Goal: Information Seeking & Learning: Learn about a topic

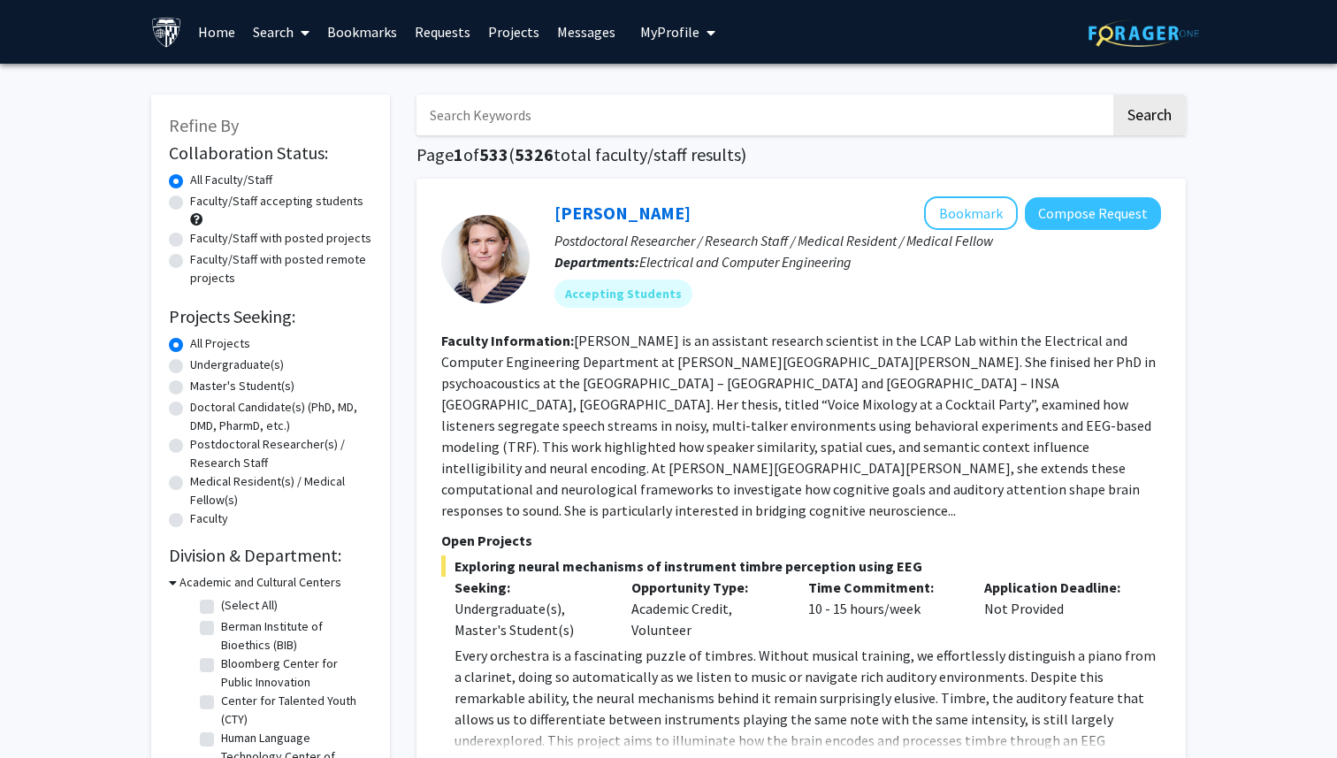
click at [640, 24] on span "My Profile" at bounding box center [669, 32] width 59 height 18
click at [858, 57] on div "Skip navigation Home Search Bookmarks Requests Projects Messages My Profile [PE…" at bounding box center [668, 32] width 1061 height 64
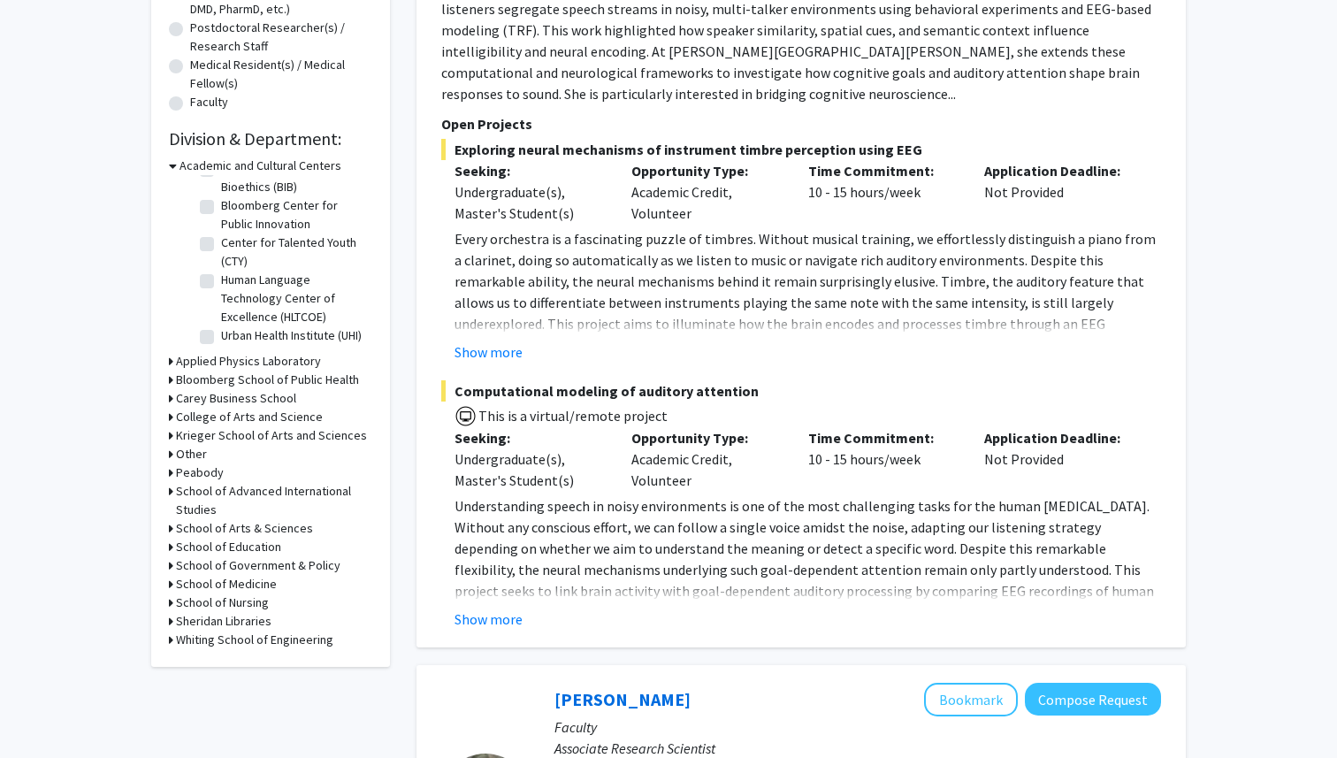
scroll to position [416, 0]
click at [222, 583] on h3 "School of Medicine" at bounding box center [226, 585] width 101 height 19
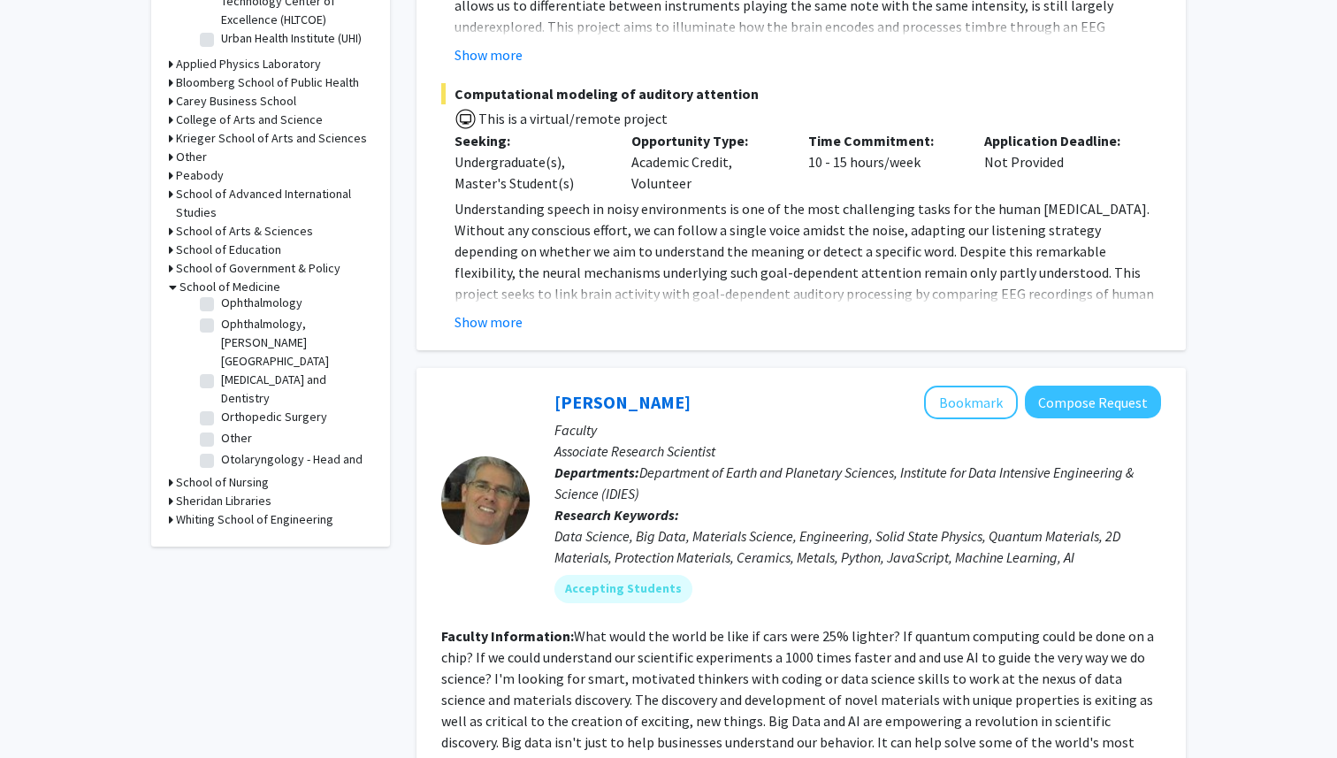
scroll to position [1867, 0]
click at [221, 484] on label "Otolaryngology - Head and Neck Surgery" at bounding box center [294, 502] width 147 height 37
click at [221, 484] on input "Otolaryngology - Head and Neck Surgery" at bounding box center [226, 489] width 11 height 11
checkbox input "true"
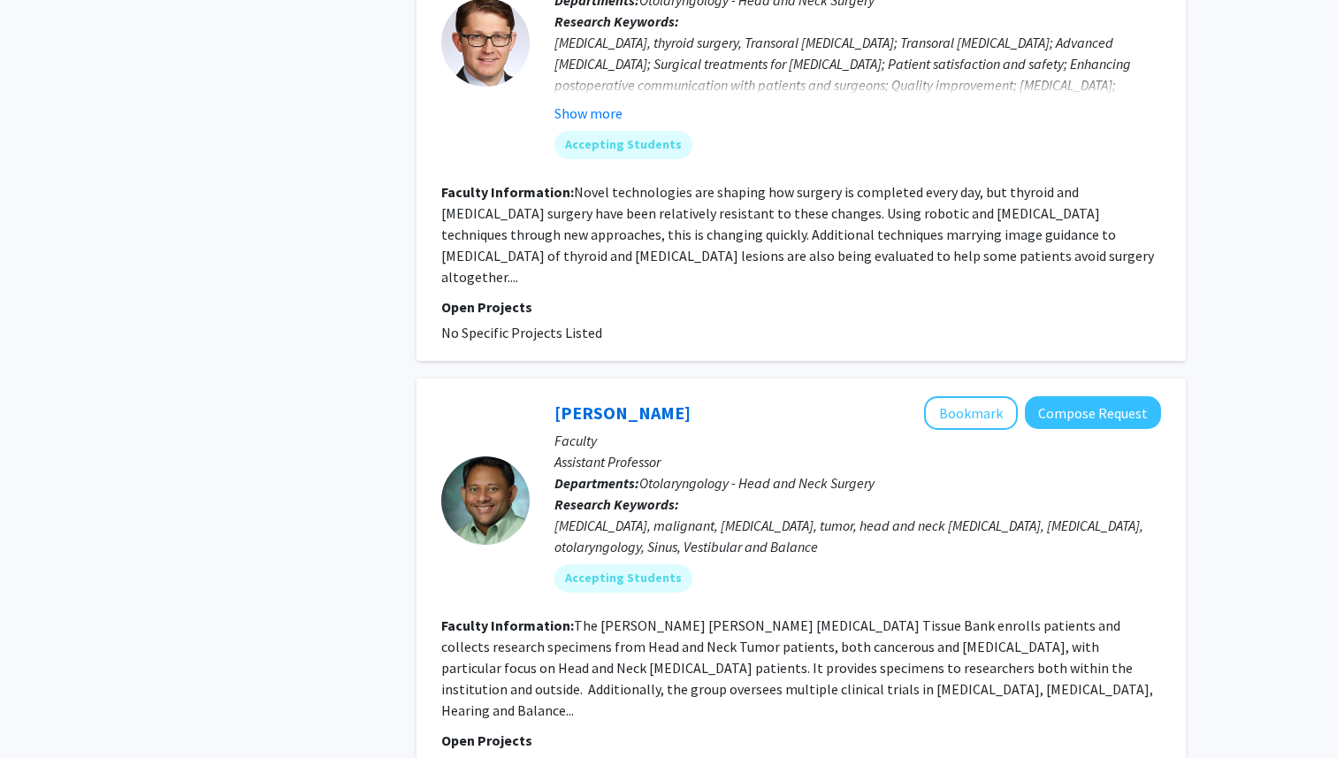
scroll to position [2793, 0]
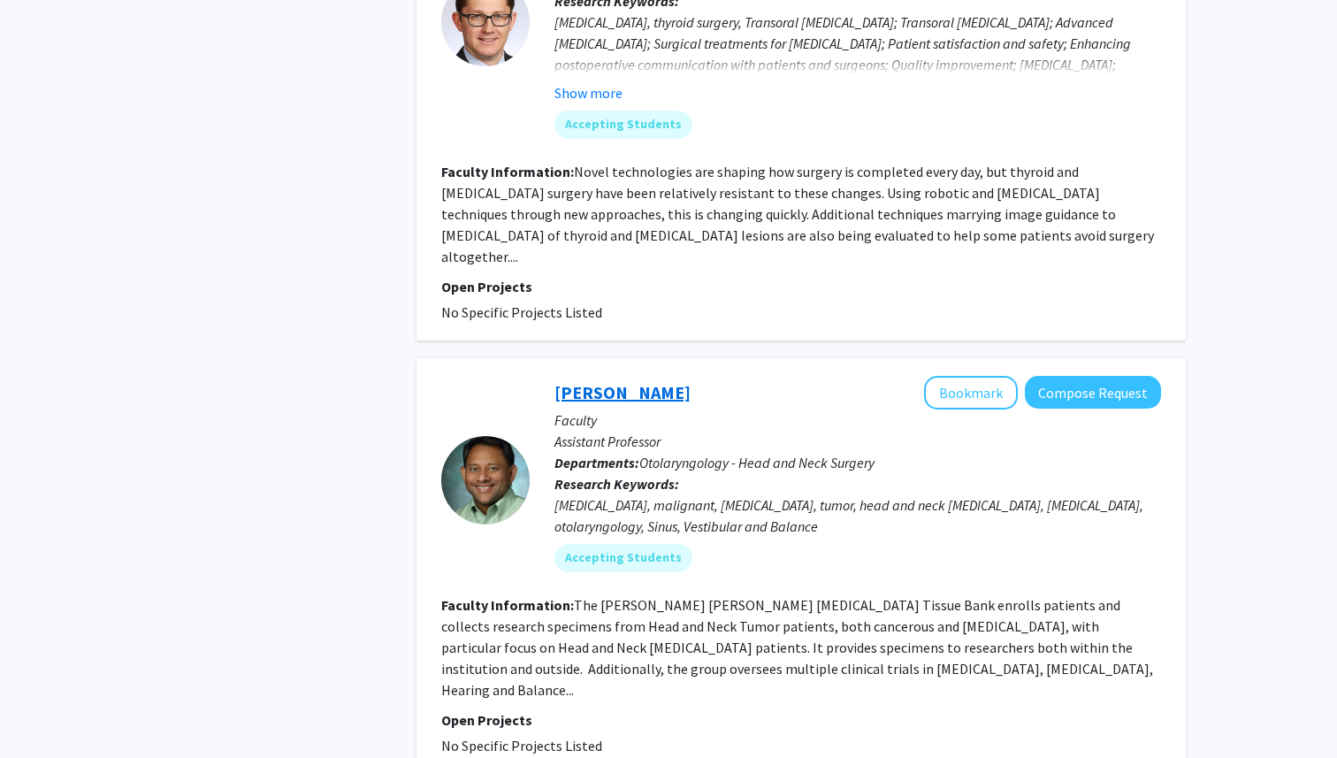
click at [618, 381] on link "[PERSON_NAME]" at bounding box center [622, 392] width 136 height 22
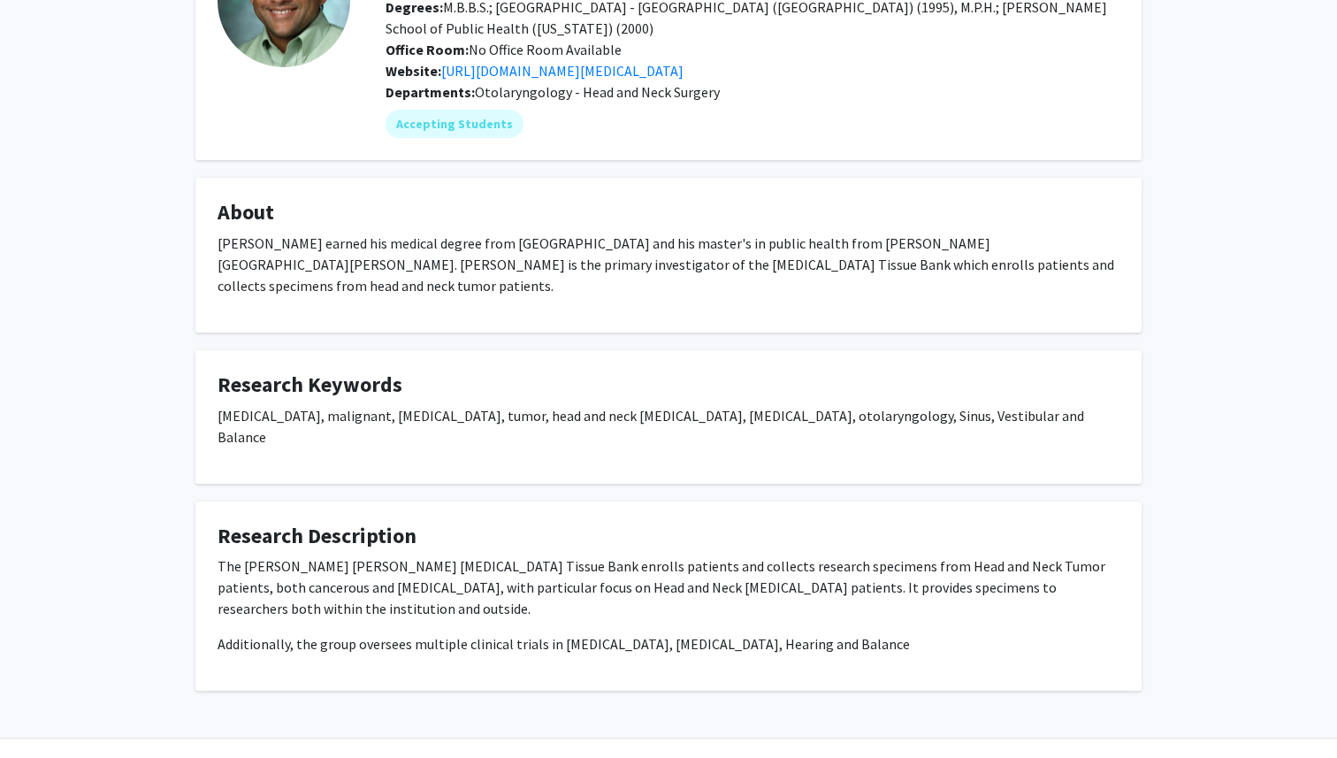
scroll to position [165, 0]
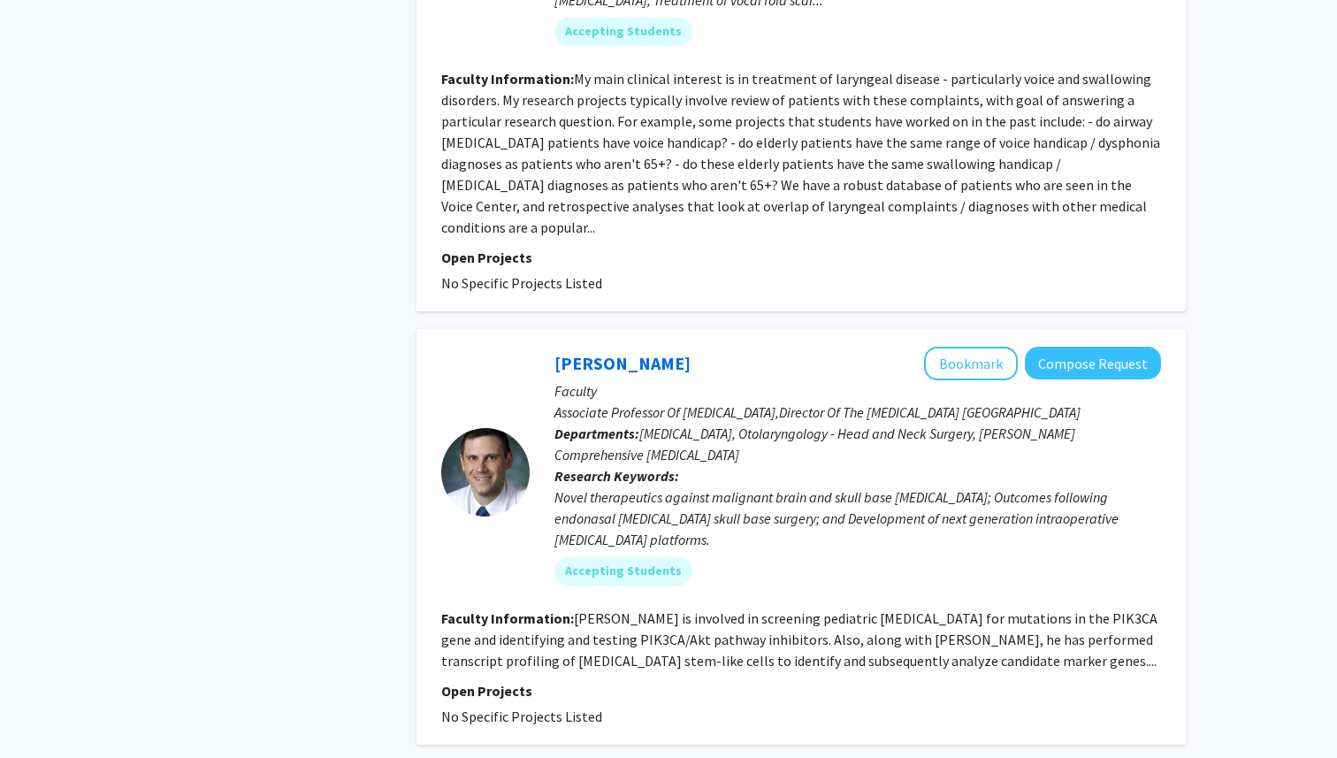
scroll to position [4737, 0]
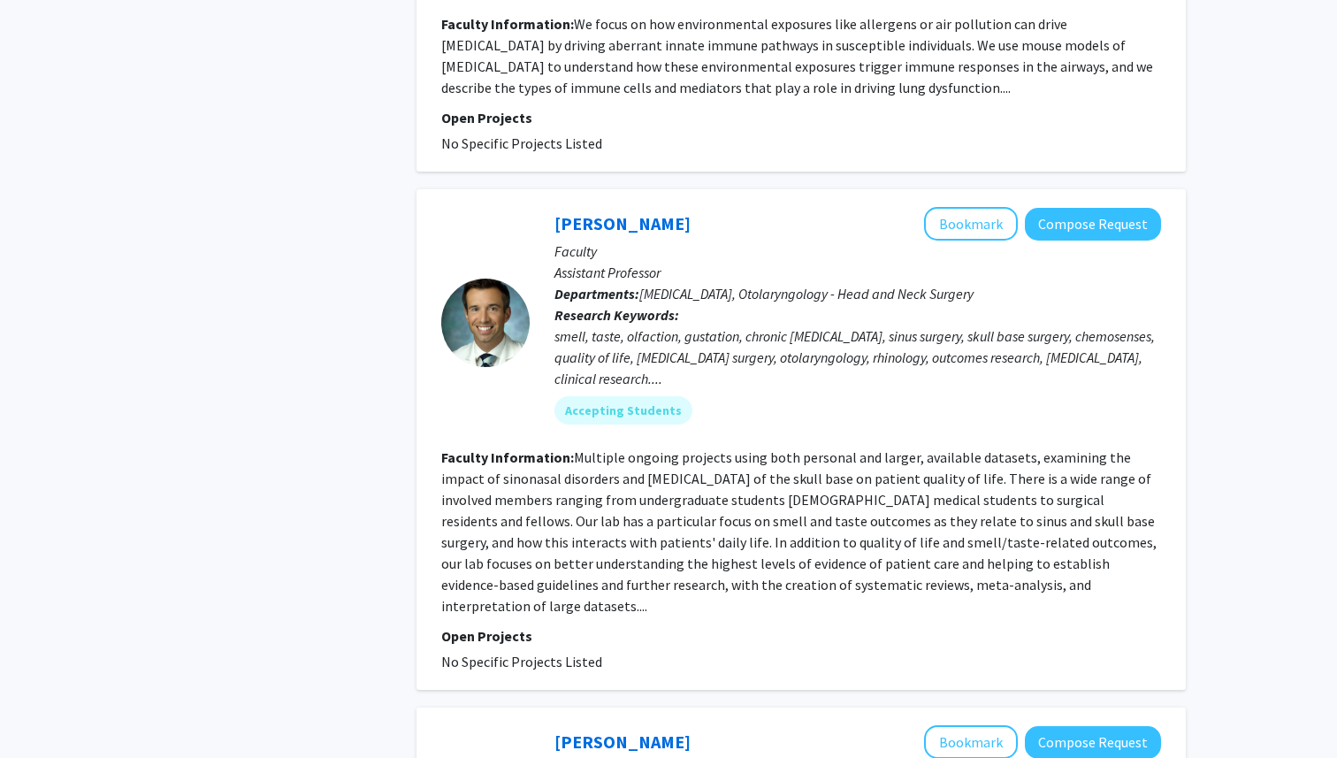
scroll to position [1248, 0]
click at [632, 228] on link "[PERSON_NAME]" at bounding box center [622, 222] width 136 height 22
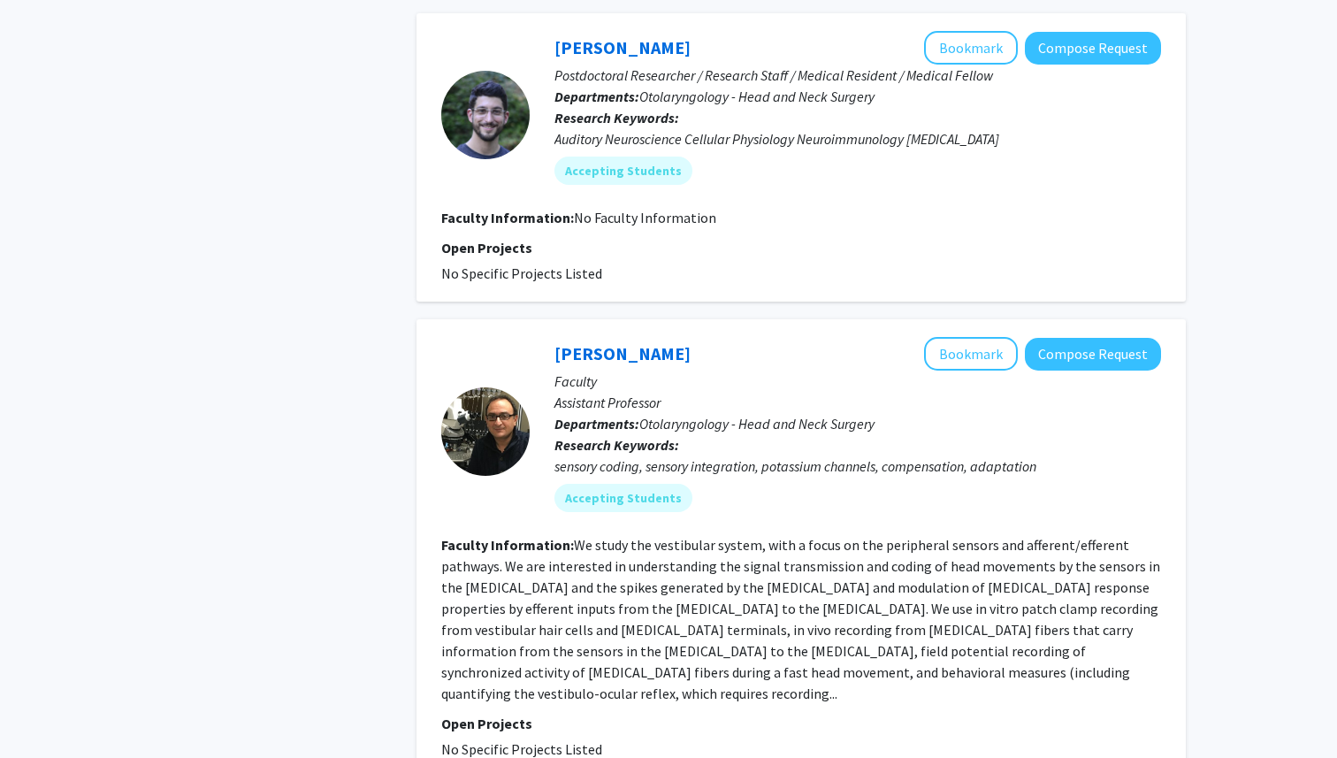
scroll to position [1943, 0]
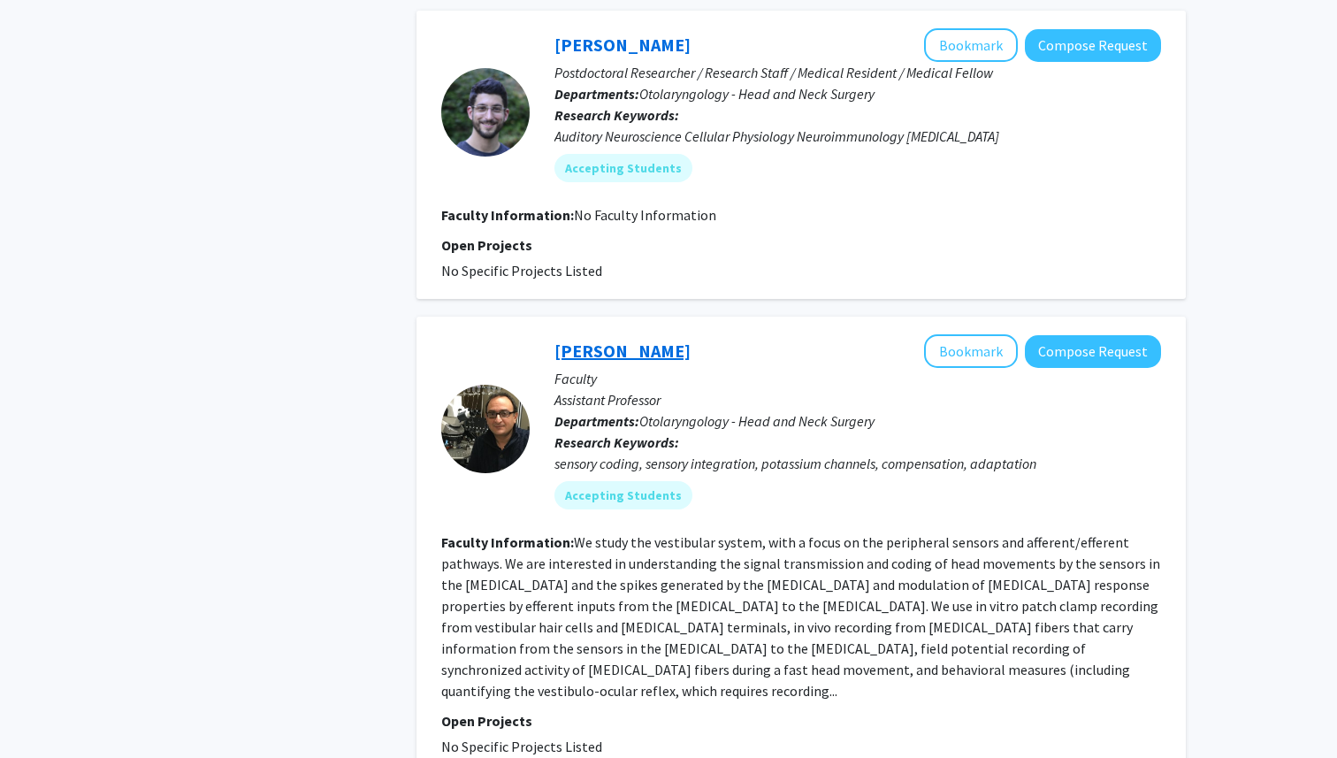
click at [622, 340] on link "[PERSON_NAME]" at bounding box center [622, 351] width 136 height 22
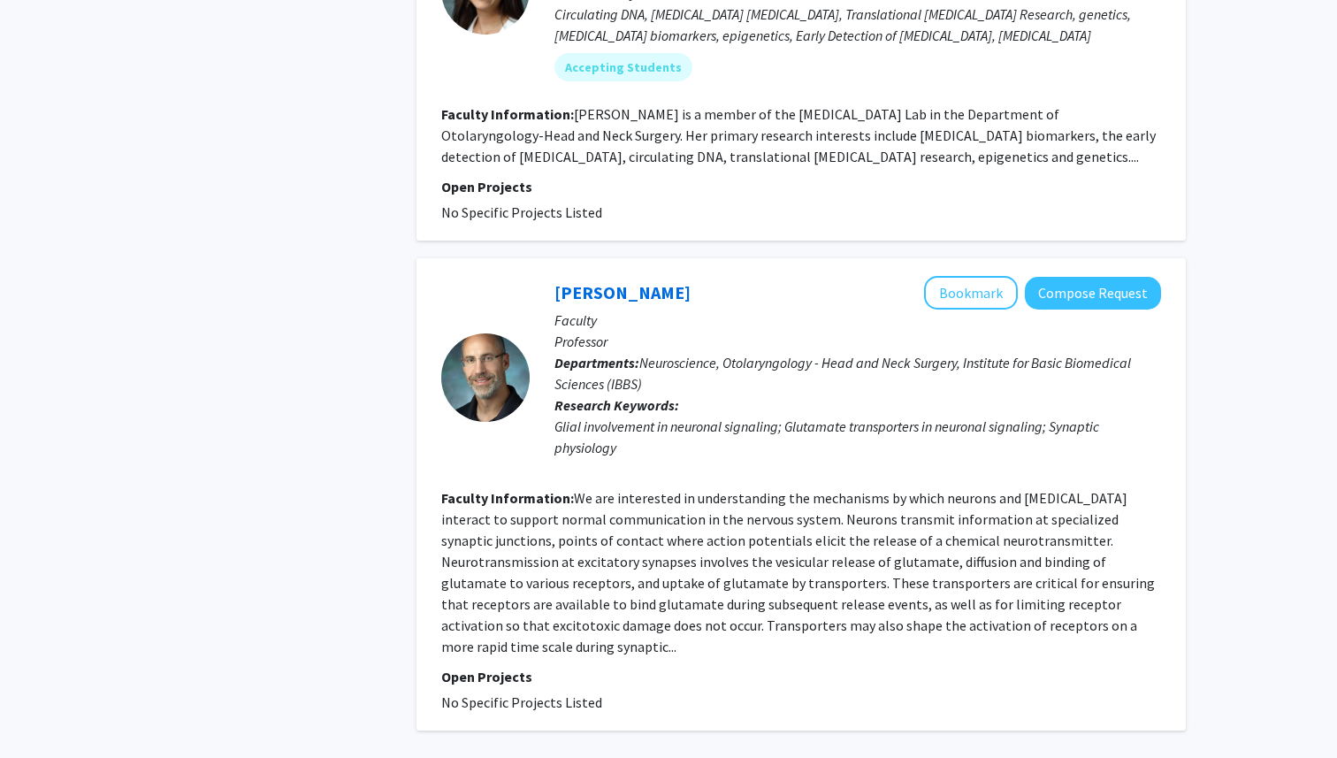
scroll to position [3558, 0]
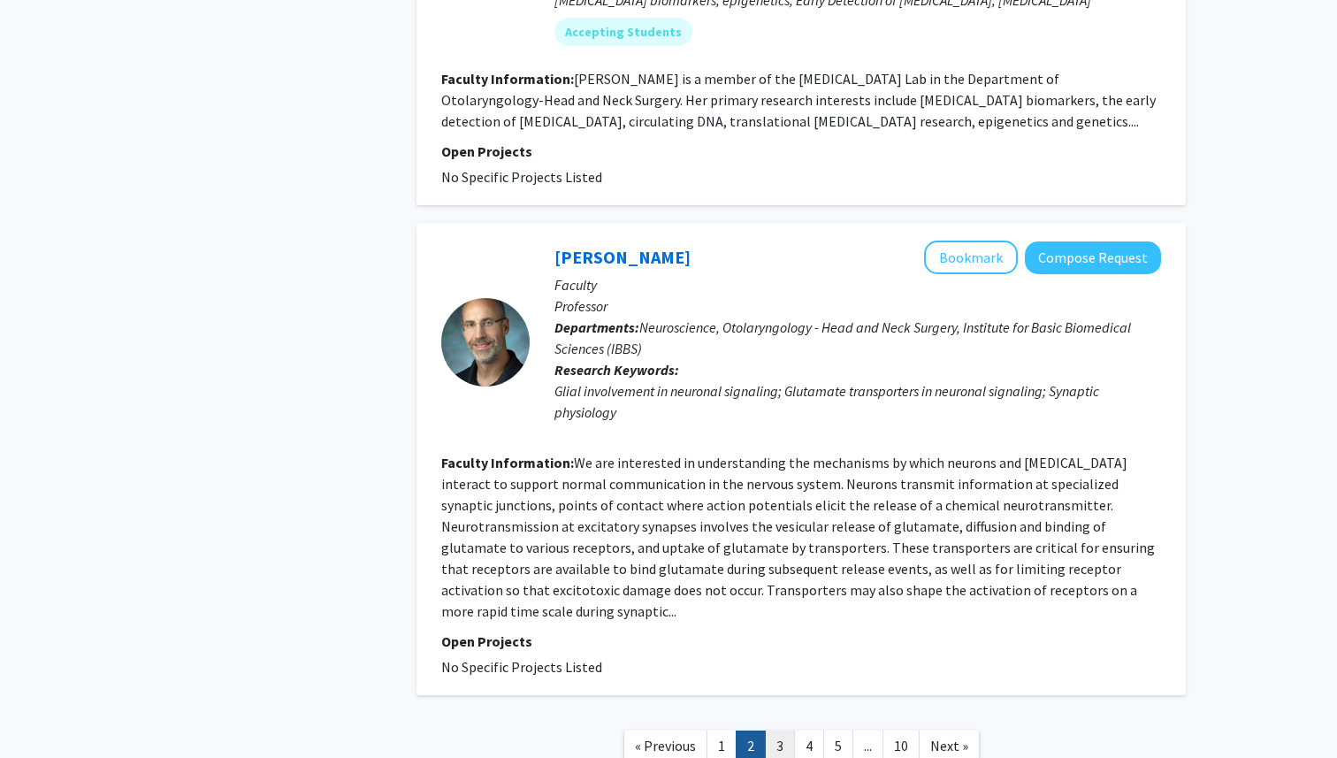
click at [781, 730] on link "3" at bounding box center [780, 745] width 30 height 31
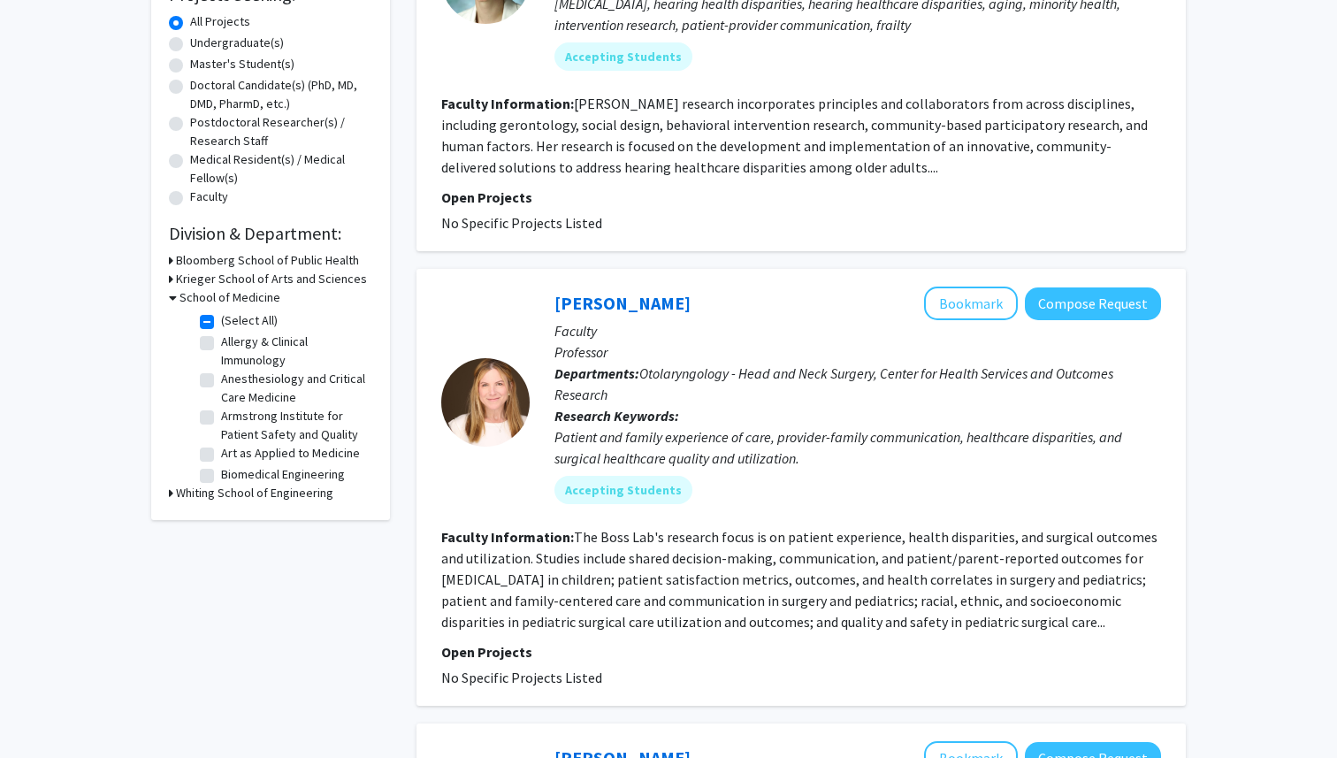
scroll to position [321, 0]
click at [614, 313] on link "[PERSON_NAME]" at bounding box center [622, 304] width 136 height 22
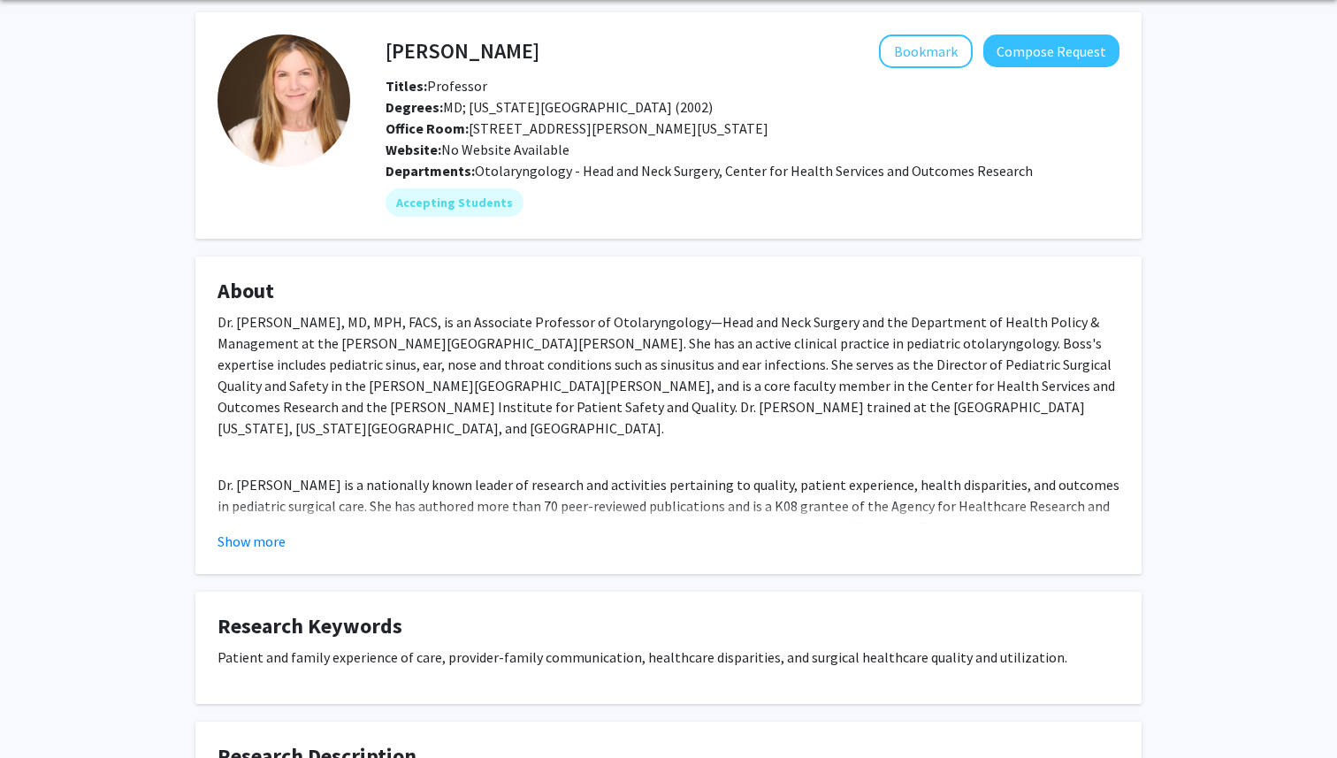
scroll to position [60, 0]
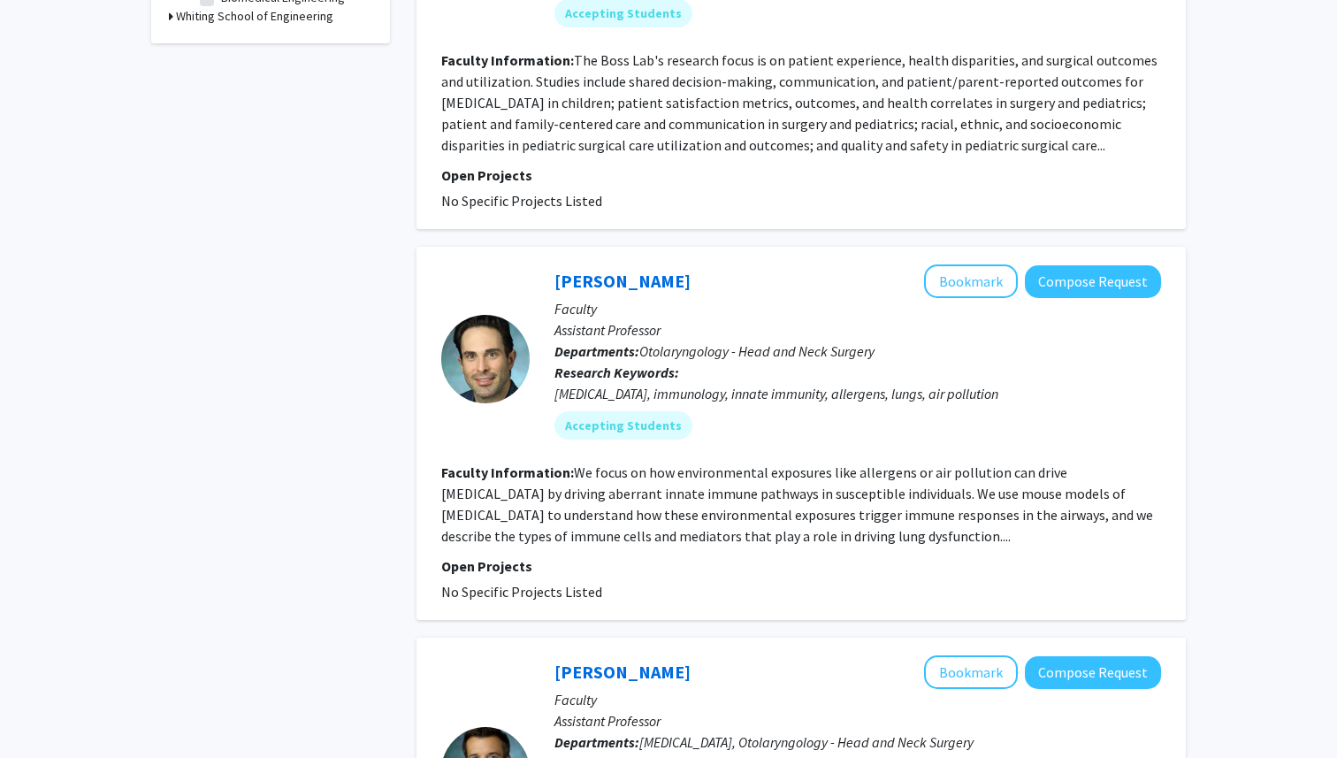
scroll to position [808, 0]
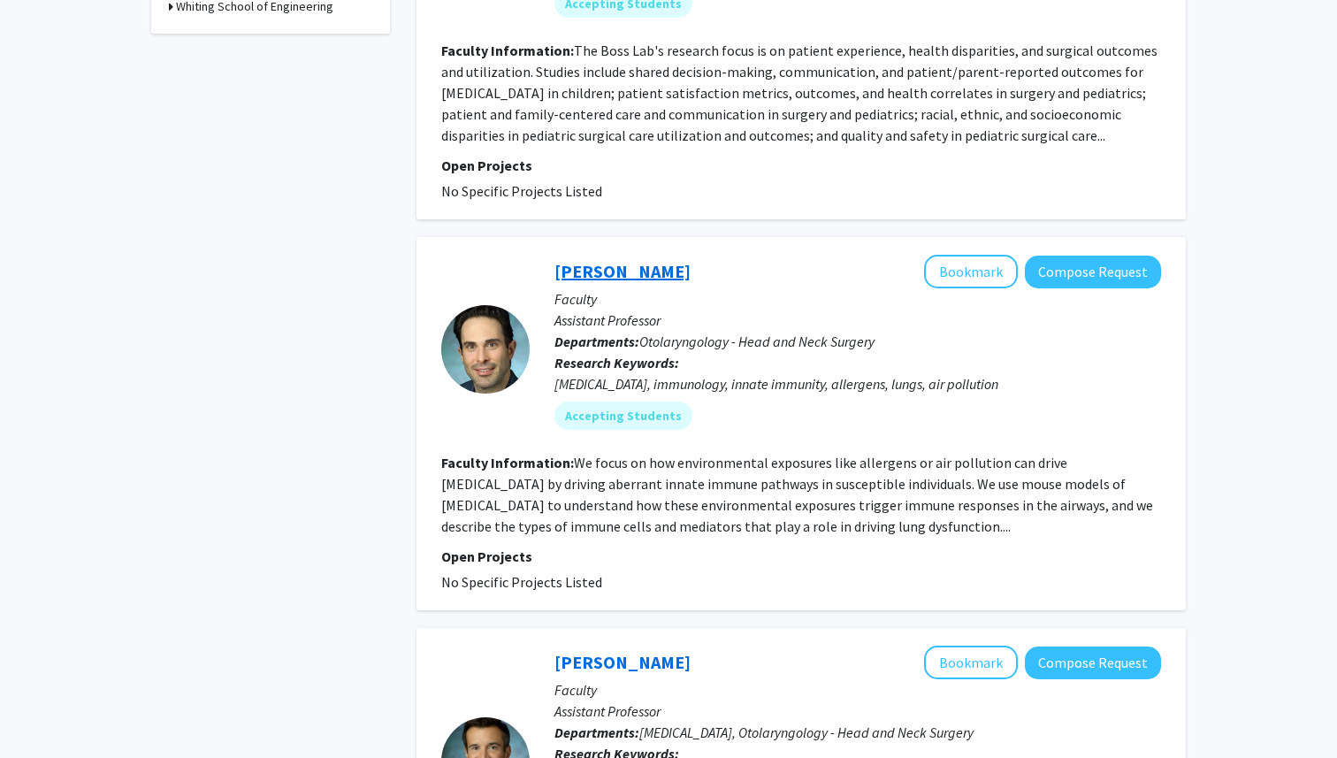
click at [630, 281] on link "[PERSON_NAME]" at bounding box center [622, 271] width 136 height 22
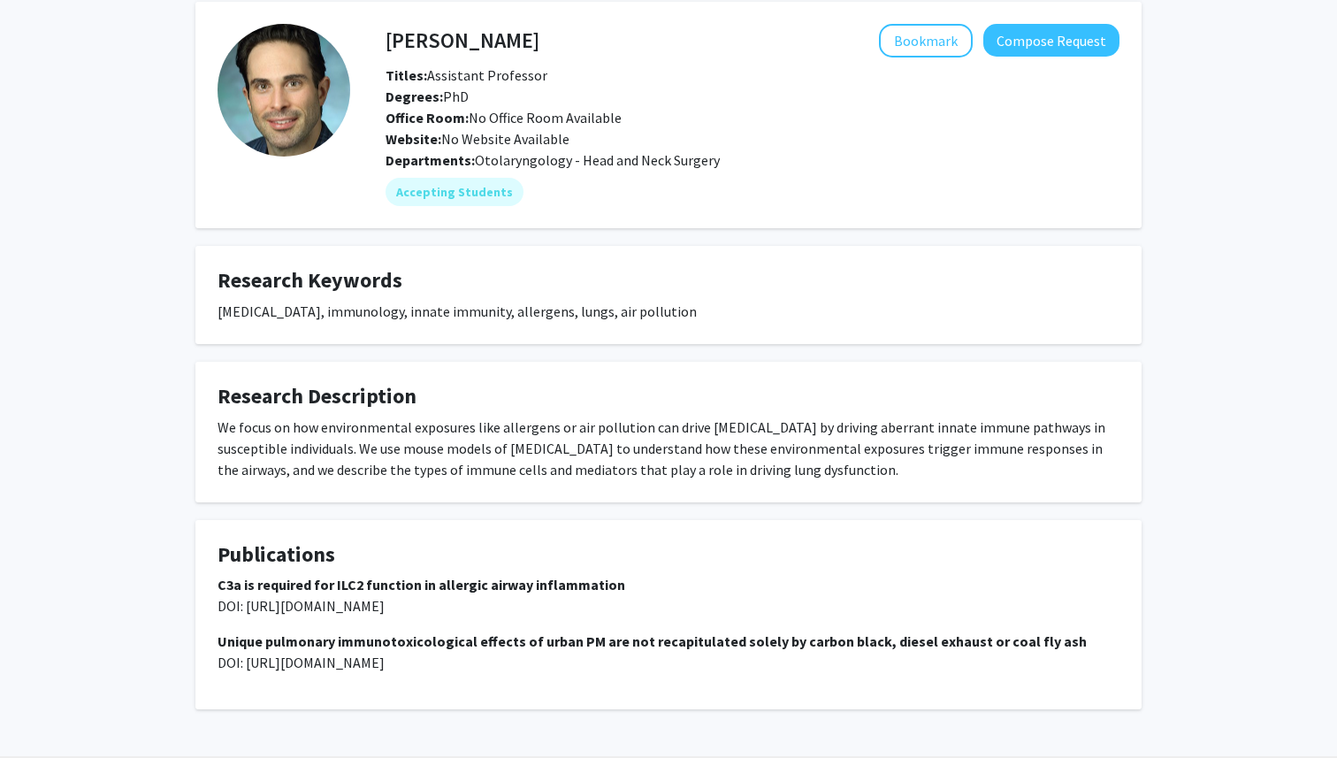
scroll to position [73, 0]
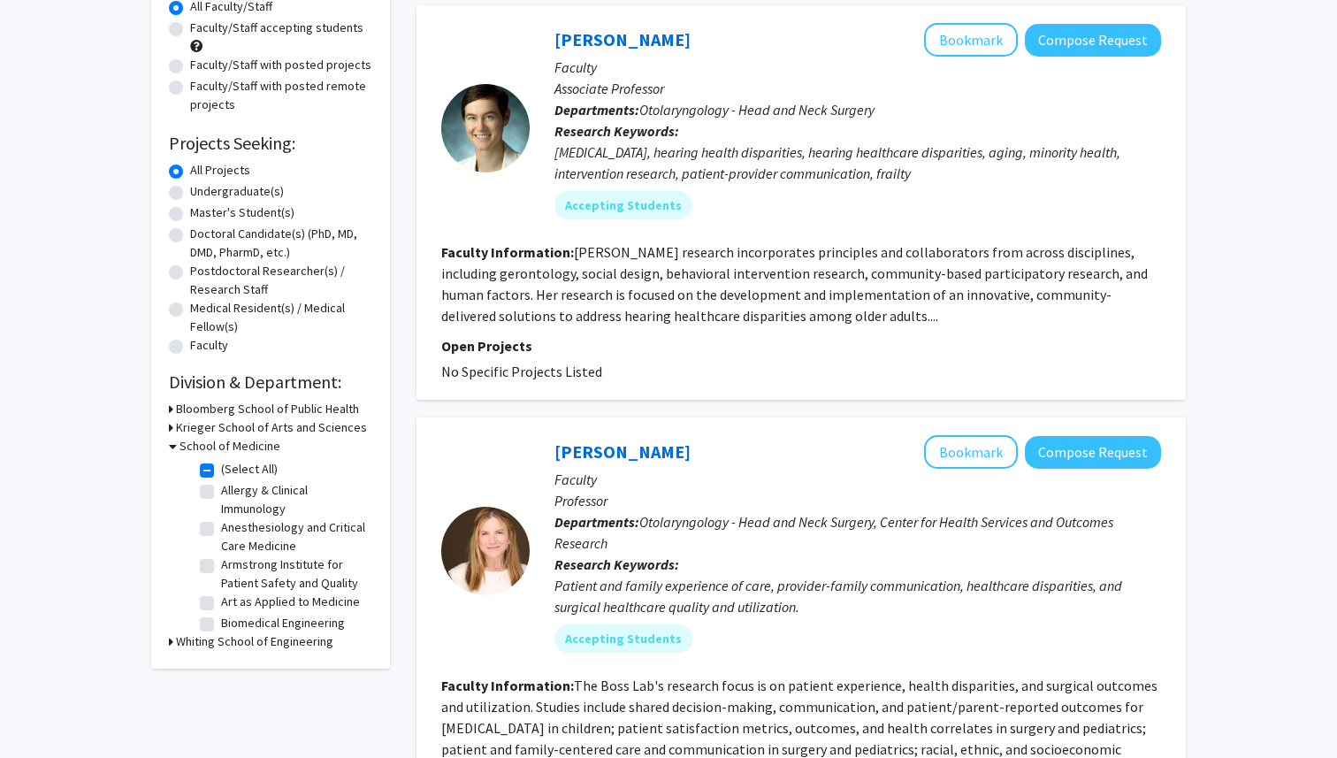
scroll to position [166, 0]
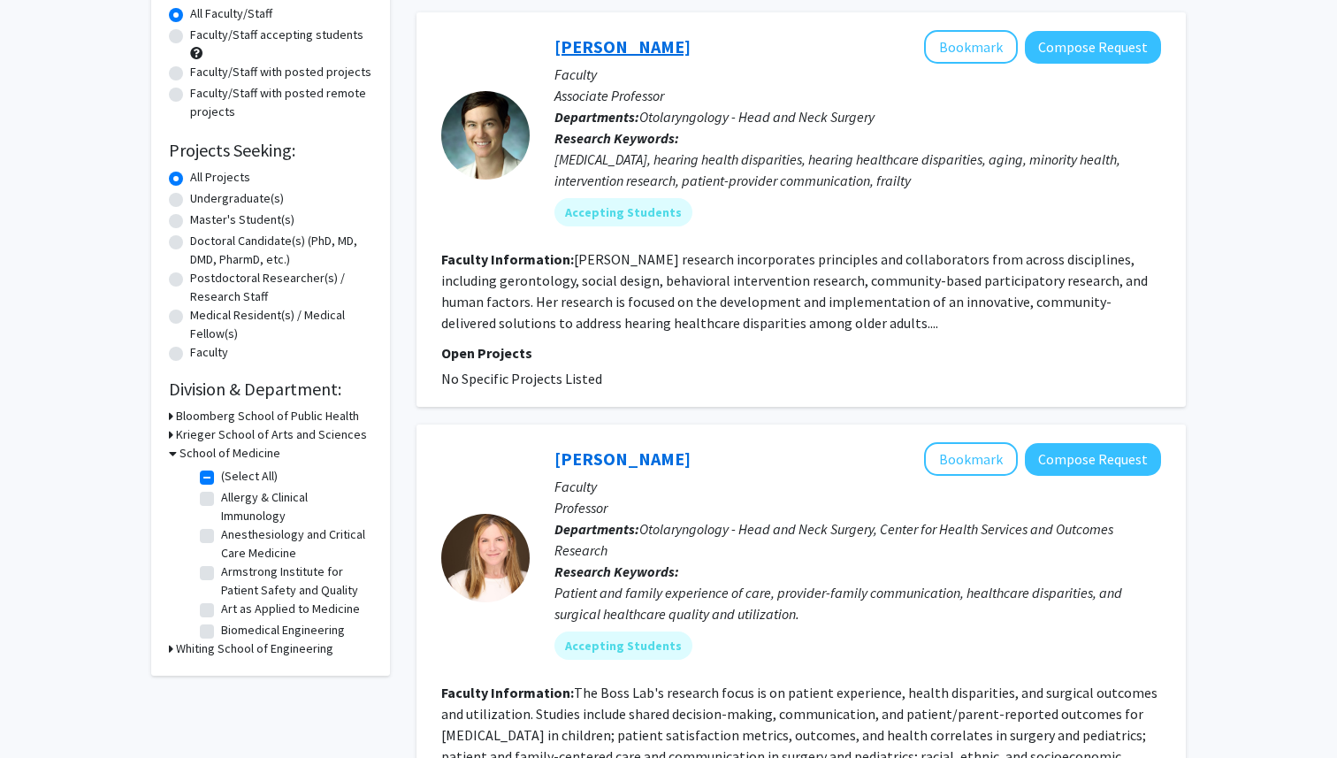
click at [645, 51] on link "[PERSON_NAME]" at bounding box center [622, 46] width 136 height 22
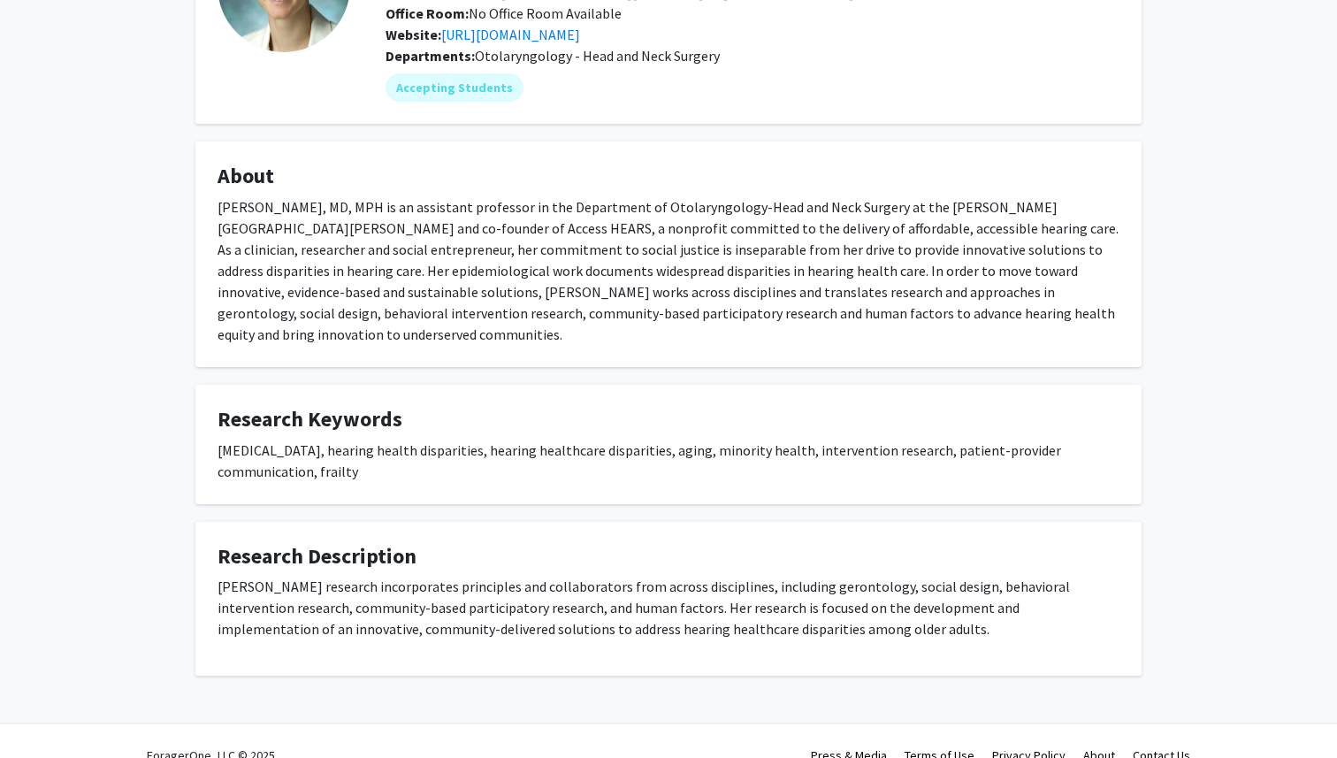
scroll to position [187, 0]
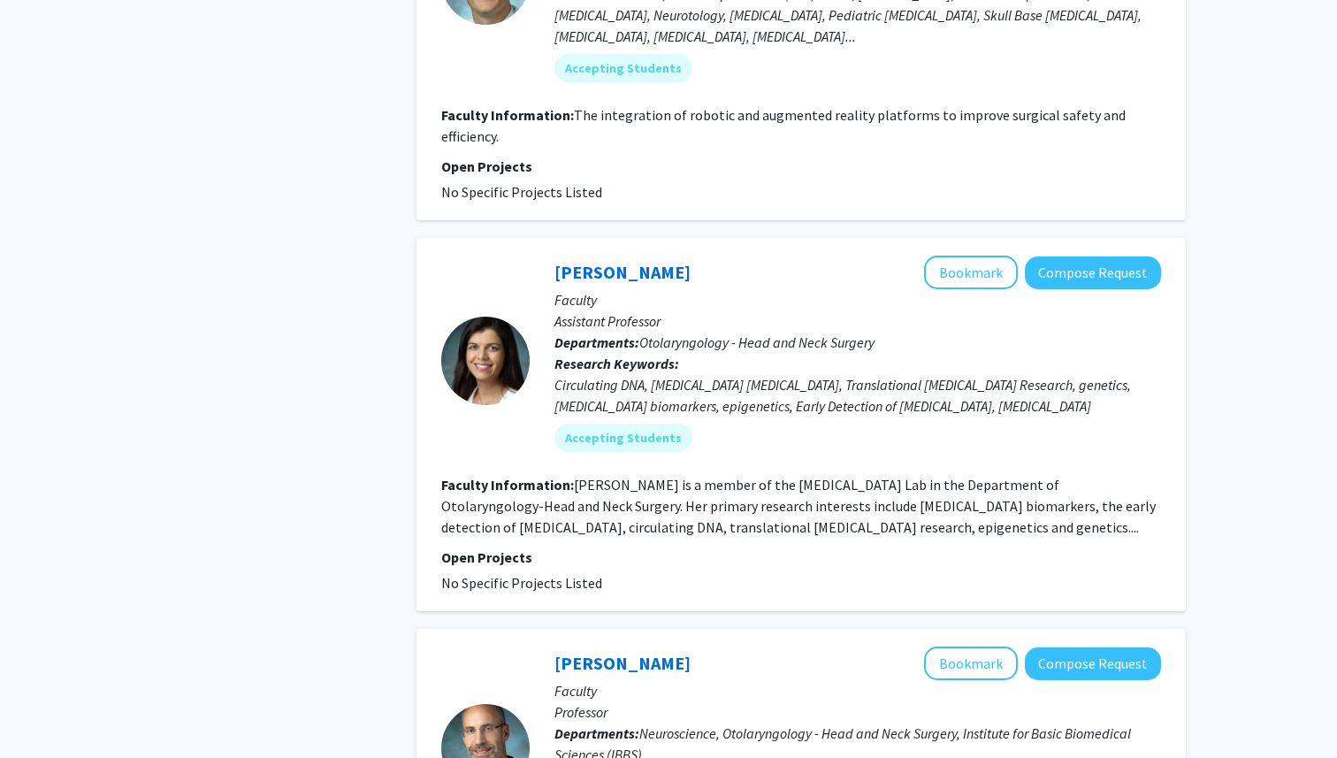
scroll to position [3171, 0]
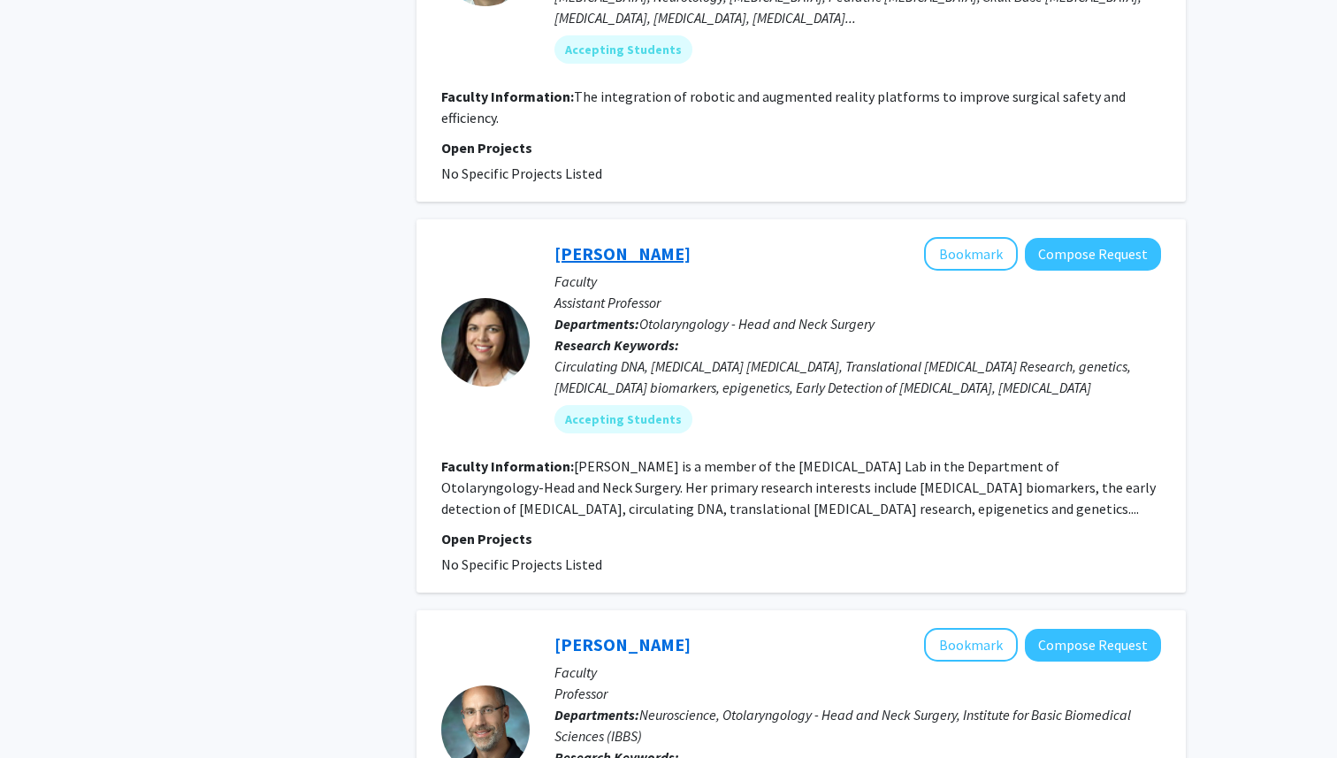
click at [626, 242] on link "[PERSON_NAME]" at bounding box center [622, 253] width 136 height 22
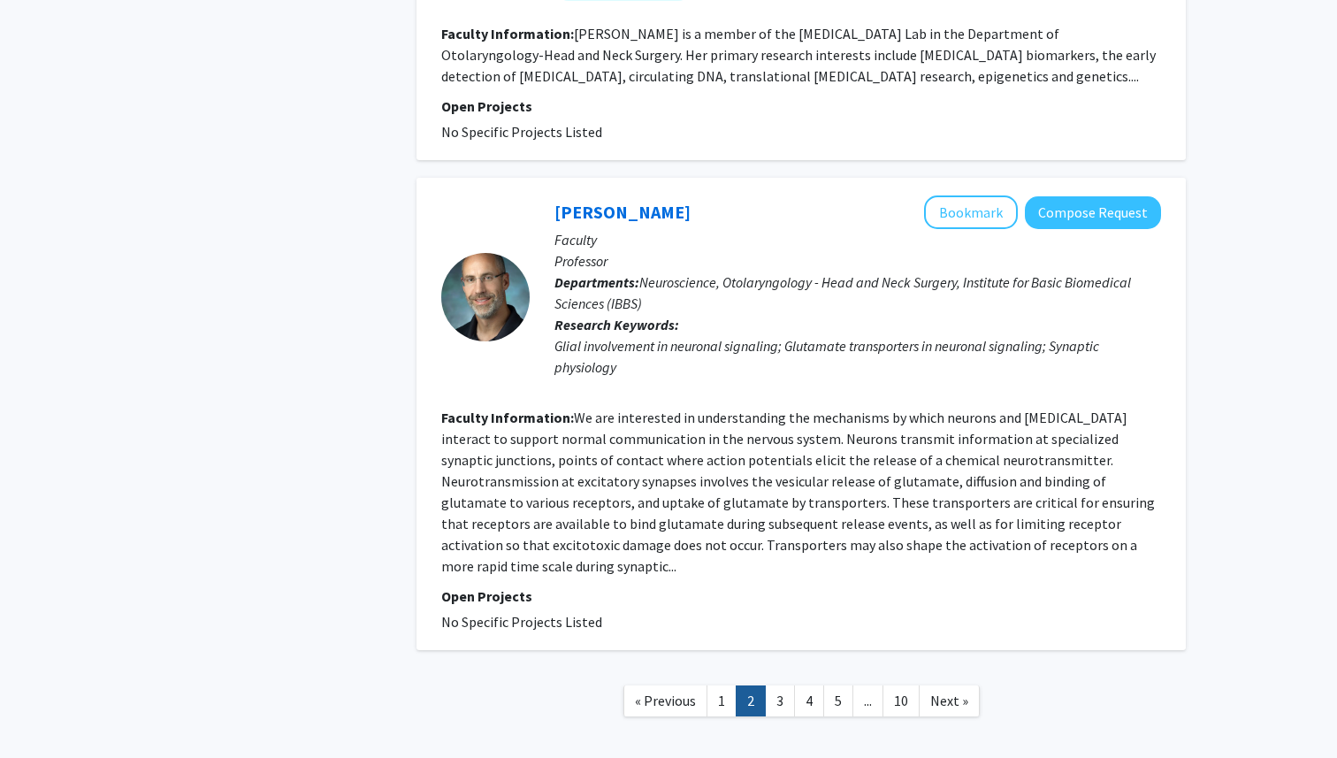
scroll to position [3606, 0]
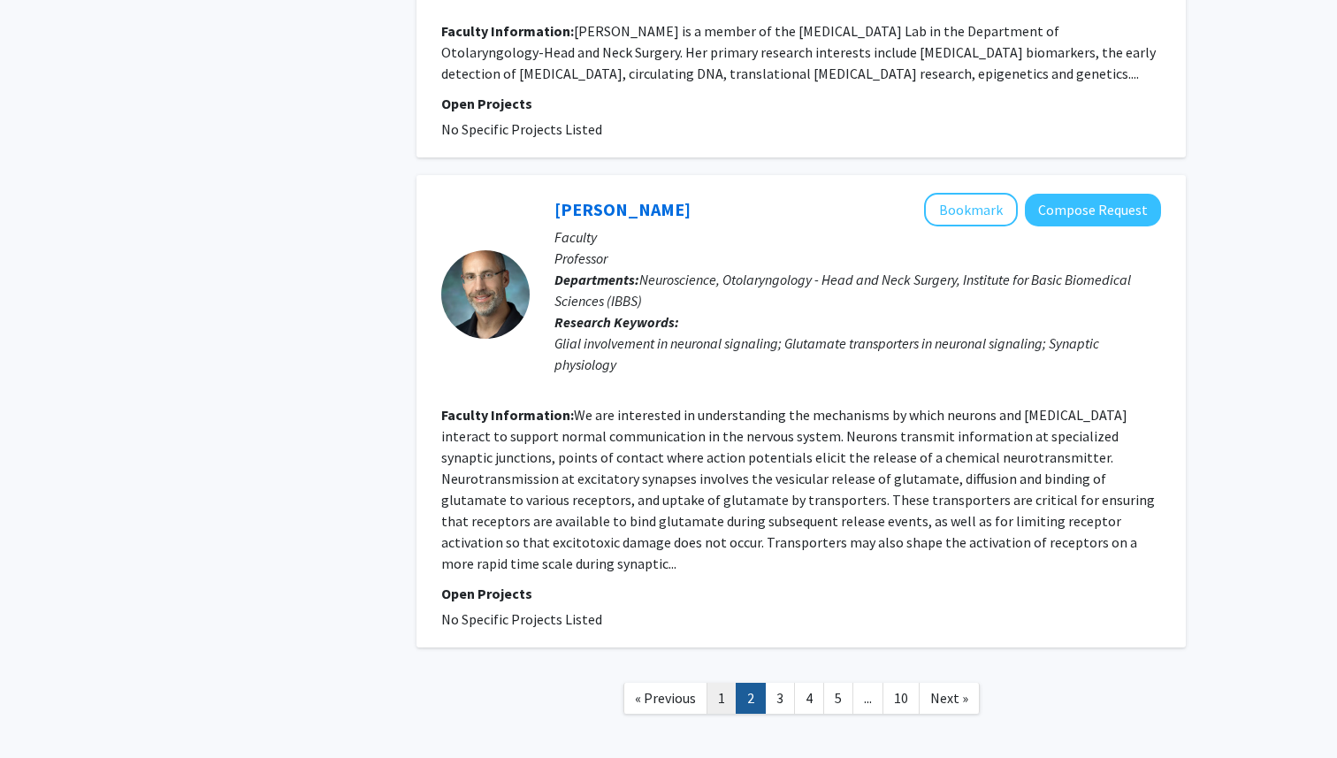
click at [727, 683] on link "1" at bounding box center [721, 698] width 30 height 31
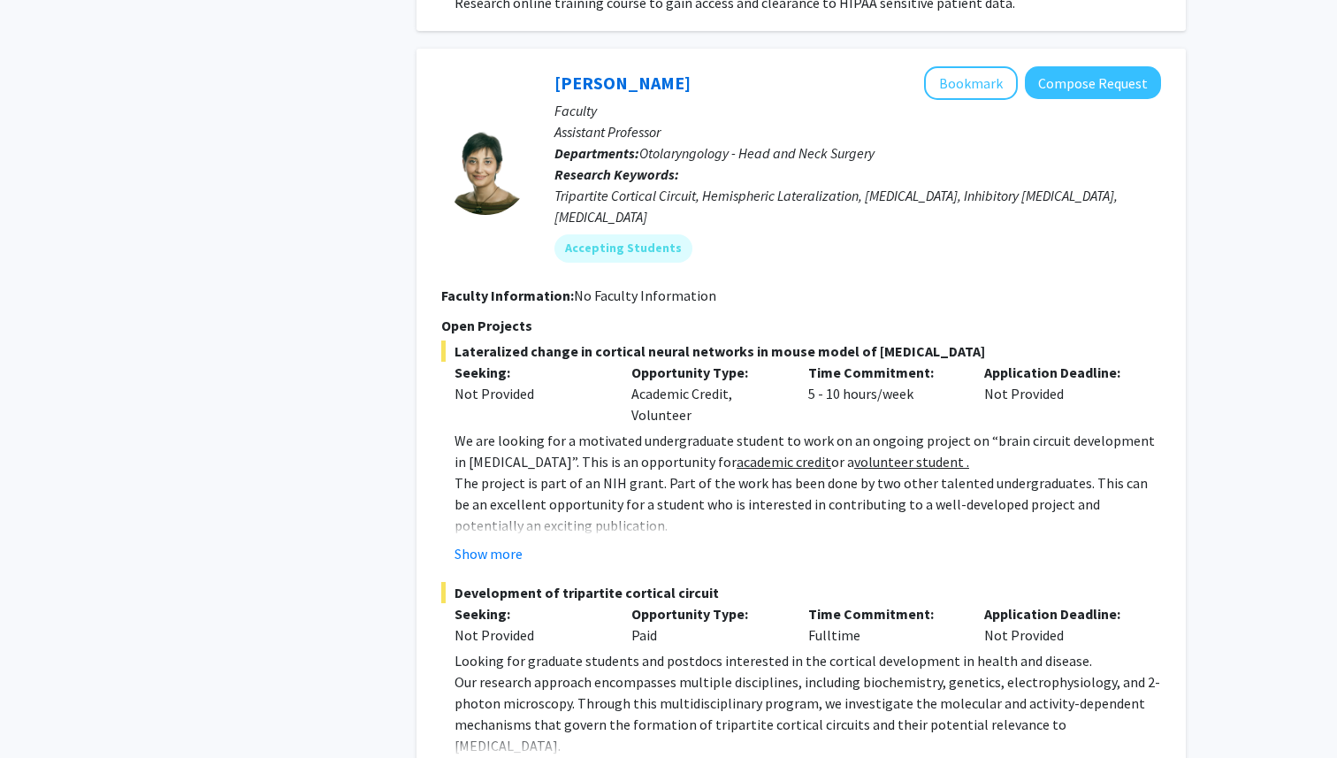
scroll to position [879, 0]
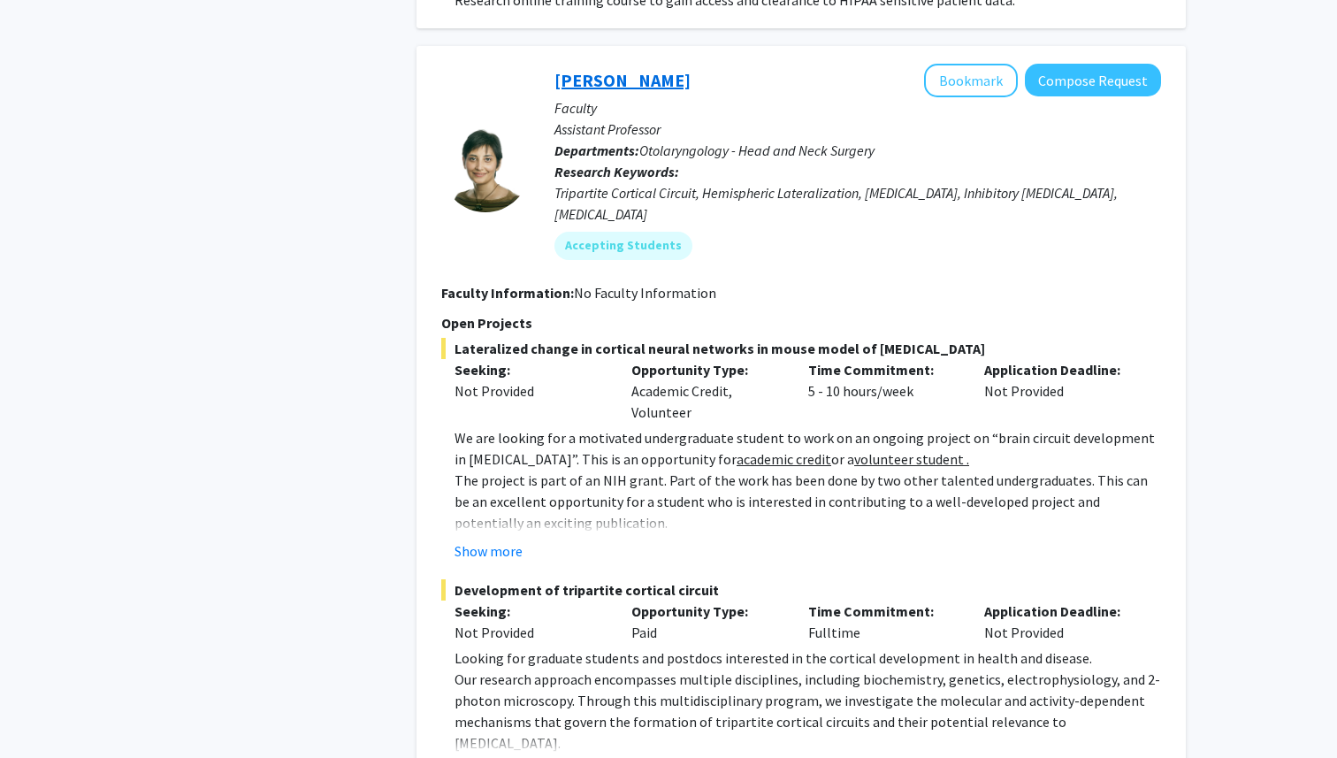
click at [602, 70] on link "[PERSON_NAME]" at bounding box center [622, 80] width 136 height 22
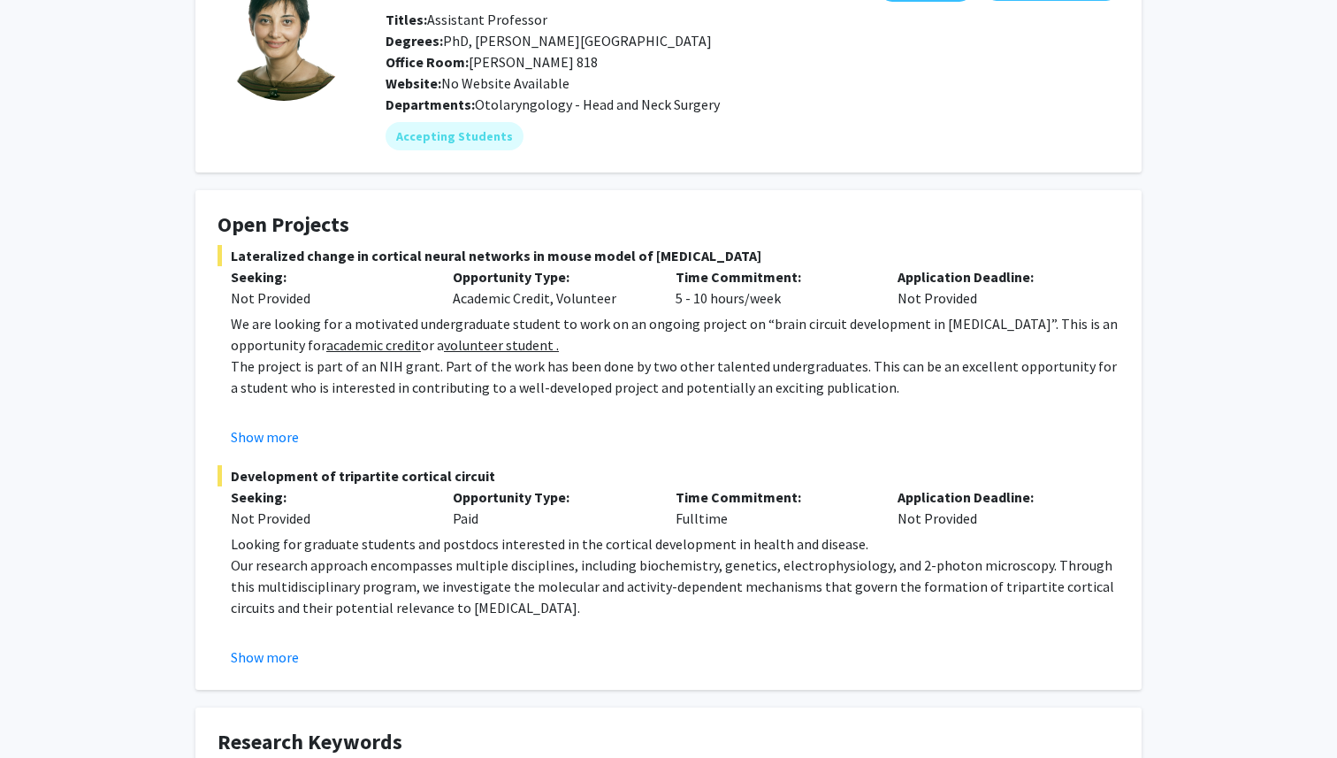
scroll to position [144, 0]
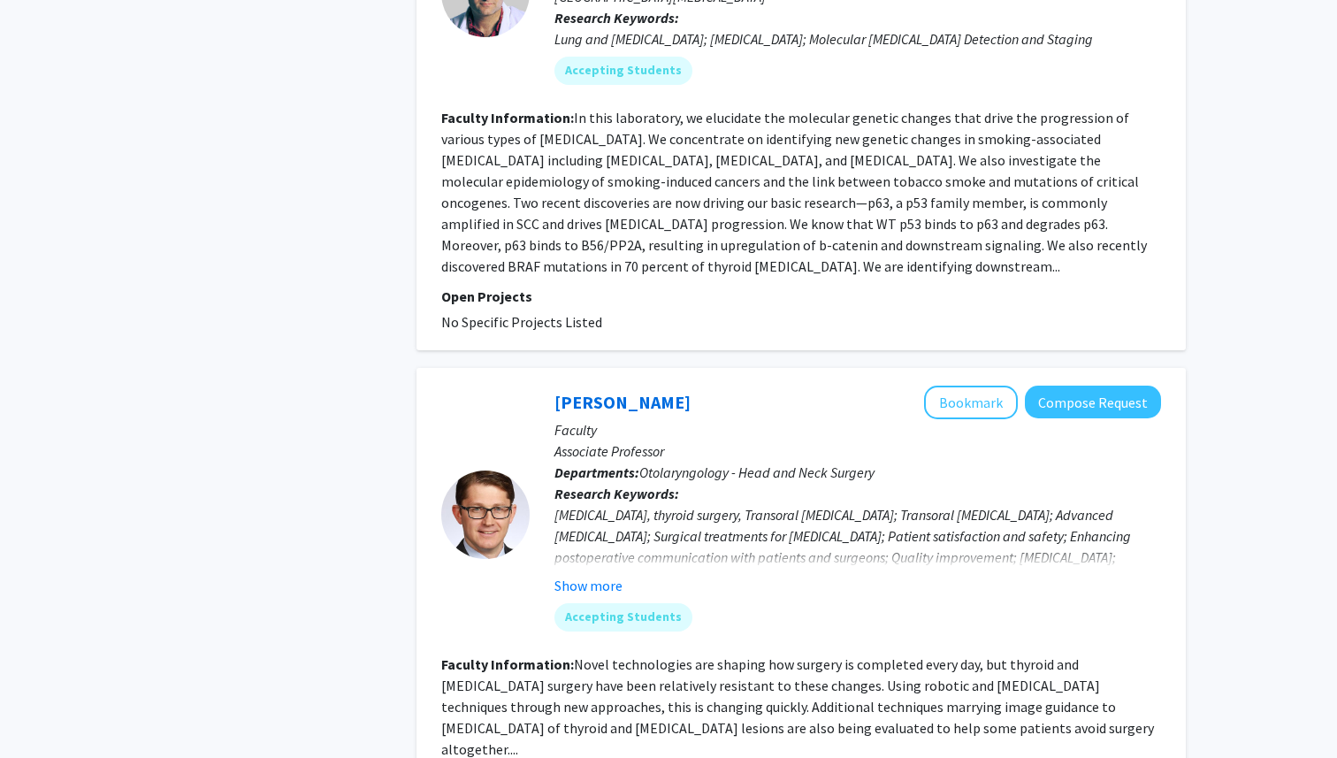
scroll to position [2300, 0]
click at [640, 392] on link "[PERSON_NAME]" at bounding box center [622, 403] width 136 height 22
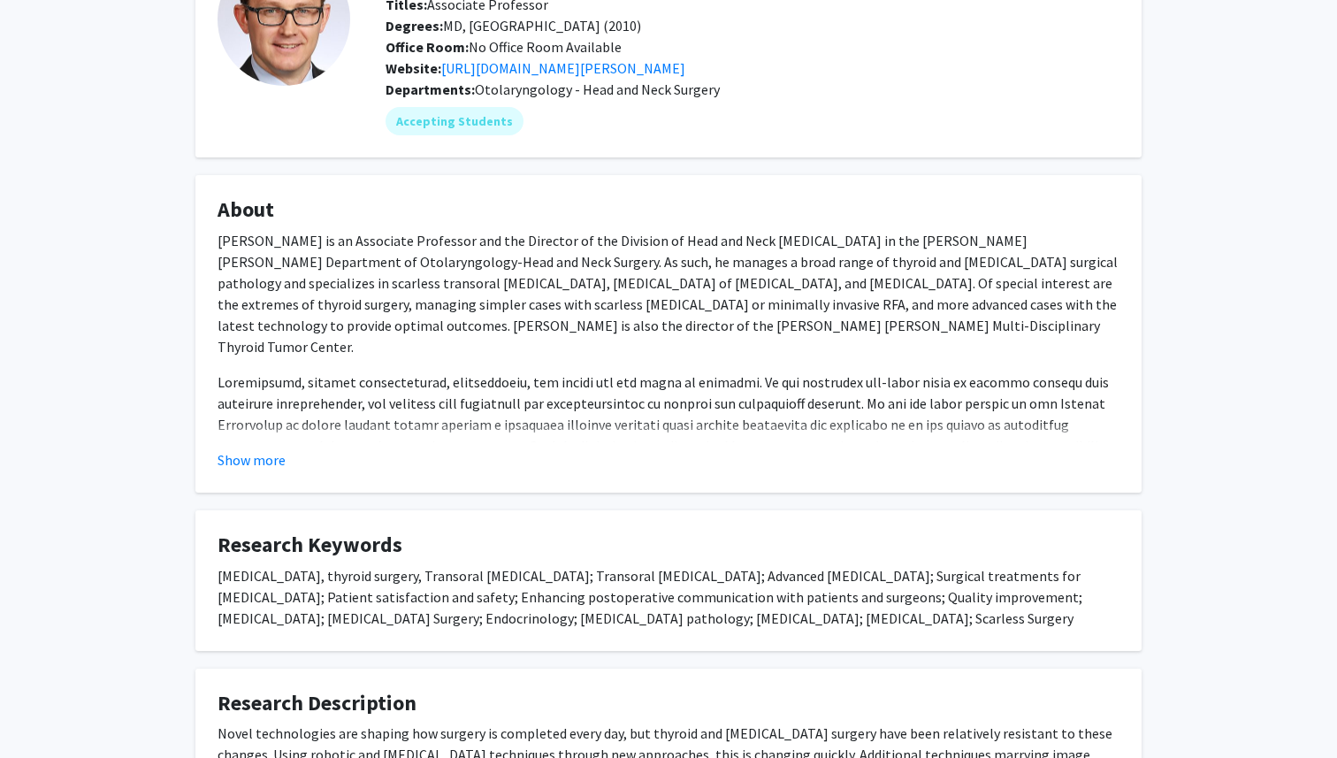
scroll to position [148, 0]
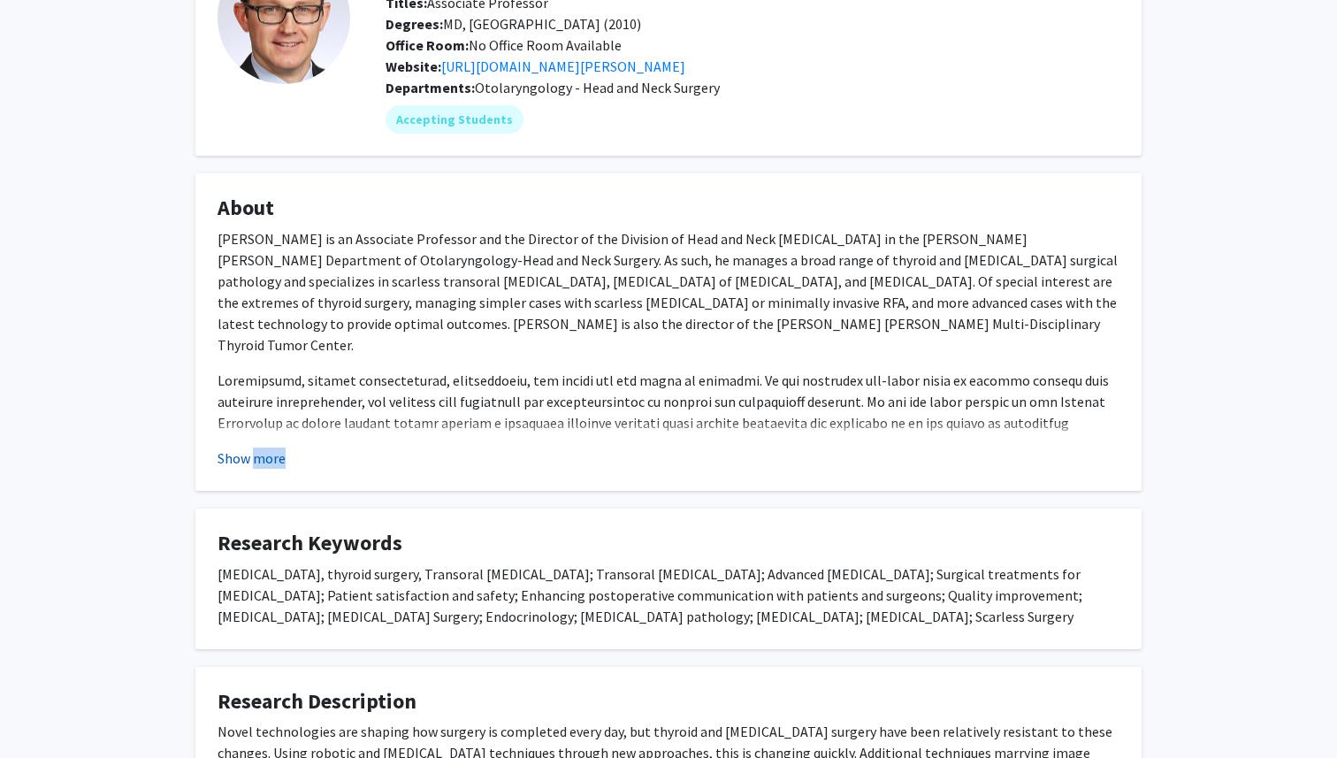
click at [253, 456] on button "Show more" at bounding box center [252, 457] width 68 height 21
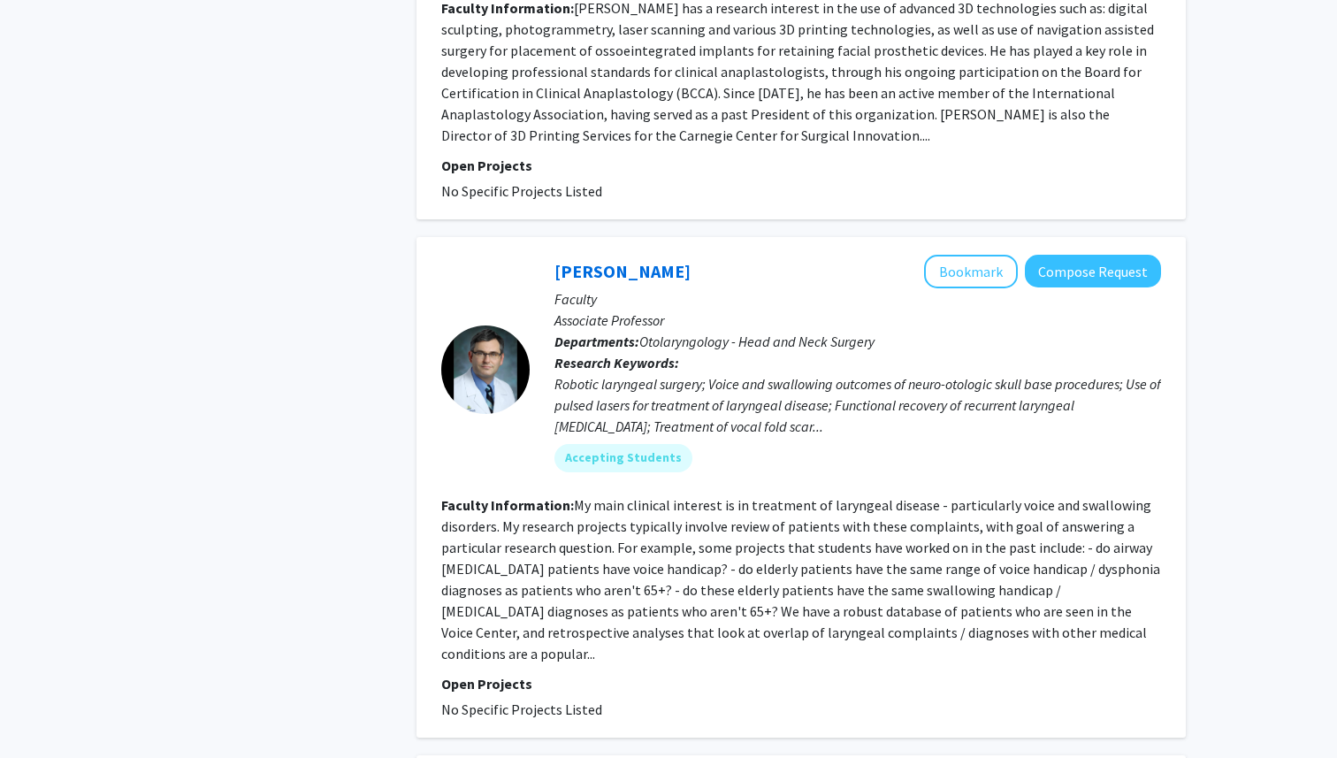
scroll to position [4300, 0]
click at [571, 259] on link "[PERSON_NAME]" at bounding box center [622, 270] width 136 height 22
